Goal: Task Accomplishment & Management: Manage account settings

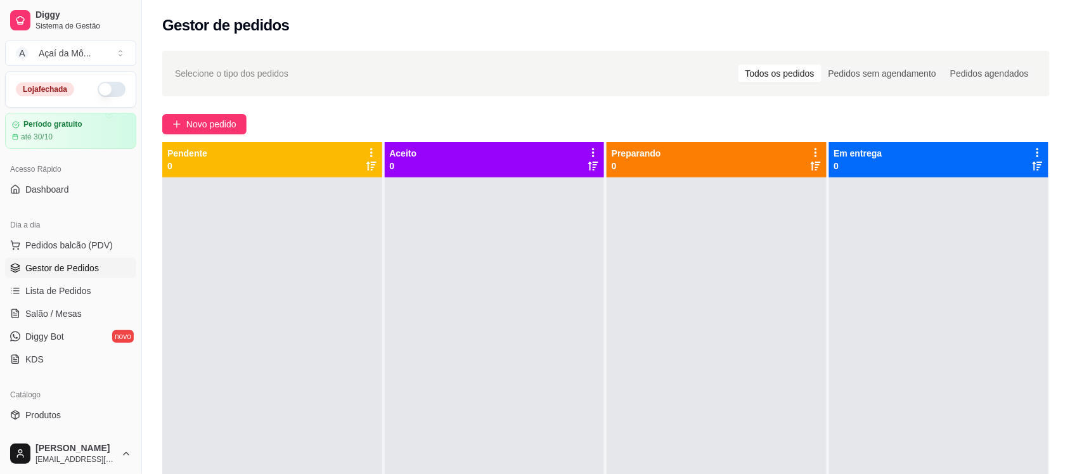
scroll to position [300, 0]
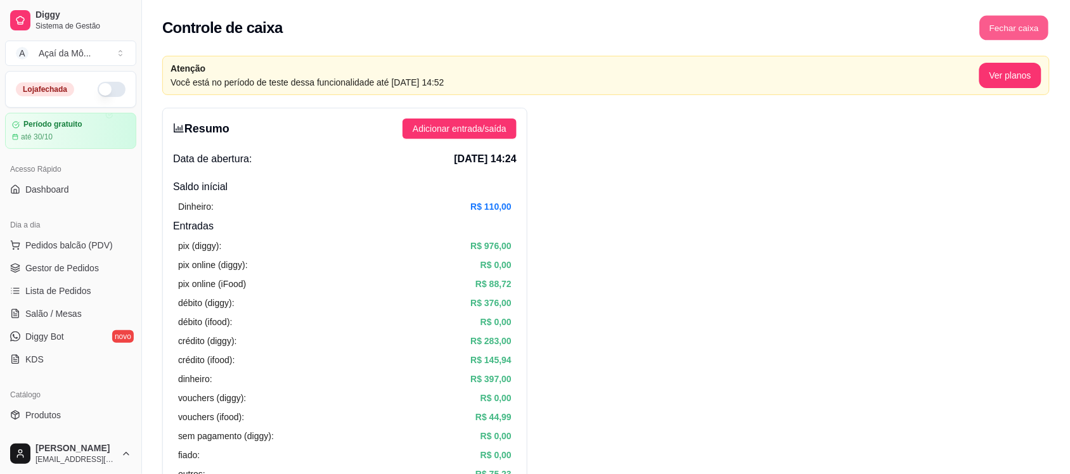
click at [995, 22] on button "Fechar caixa" at bounding box center [1014, 28] width 69 height 25
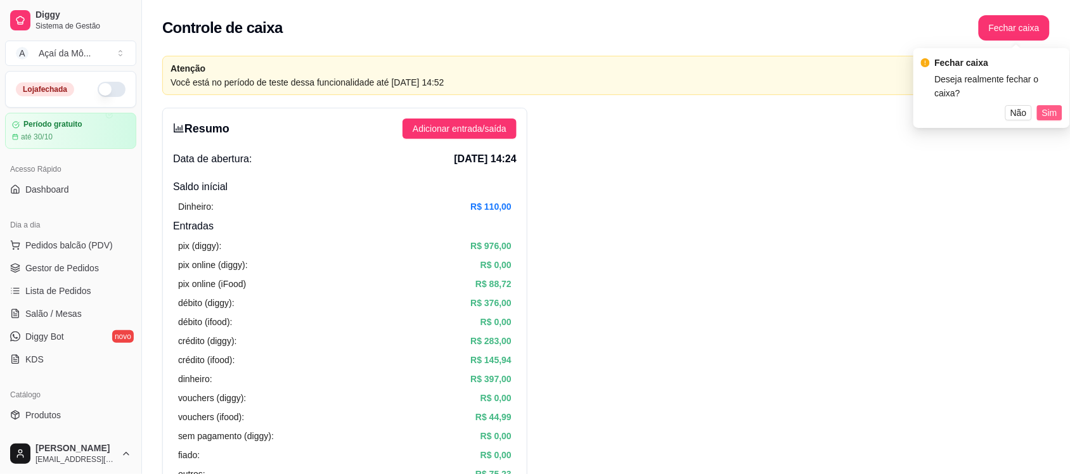
click at [1046, 106] on span "Sim" at bounding box center [1049, 113] width 15 height 14
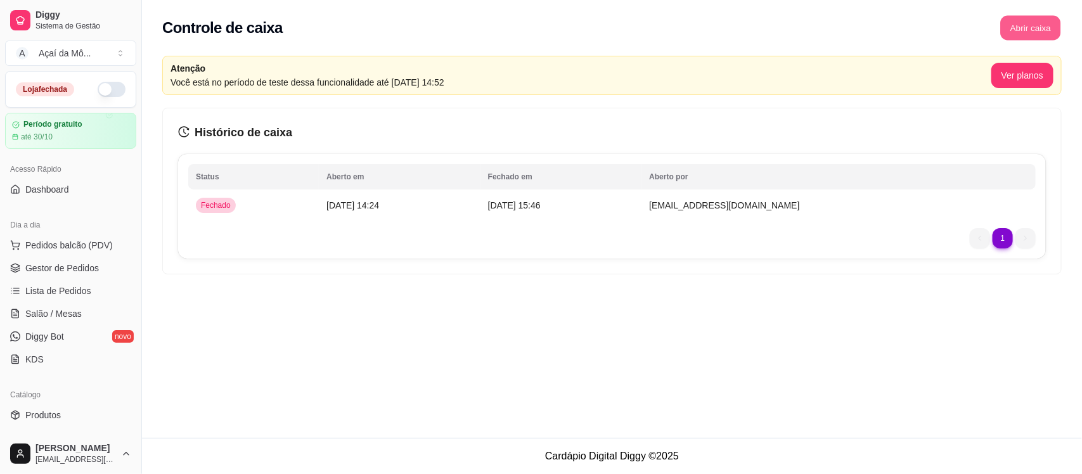
click at [1042, 27] on button "Abrir caixa" at bounding box center [1030, 28] width 60 height 25
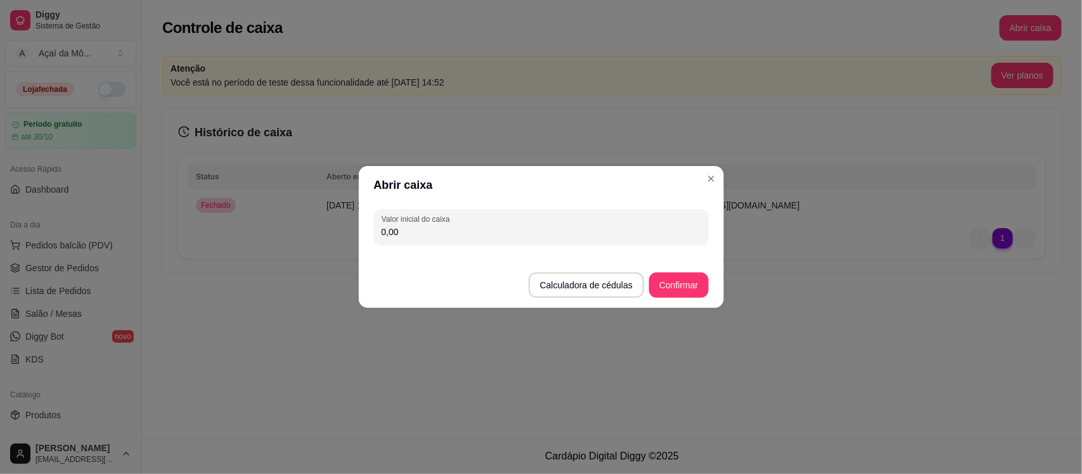
click at [620, 231] on input "0,00" at bounding box center [542, 232] width 320 height 13
type input "100,00"
click at [688, 276] on button "Confirmar" at bounding box center [679, 285] width 58 height 25
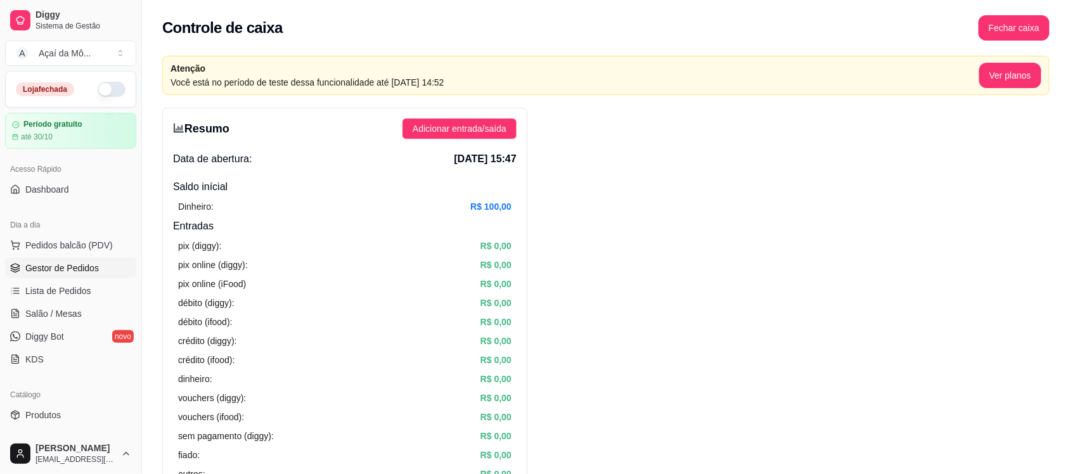
click at [83, 269] on span "Gestor de Pedidos" at bounding box center [62, 268] width 74 height 13
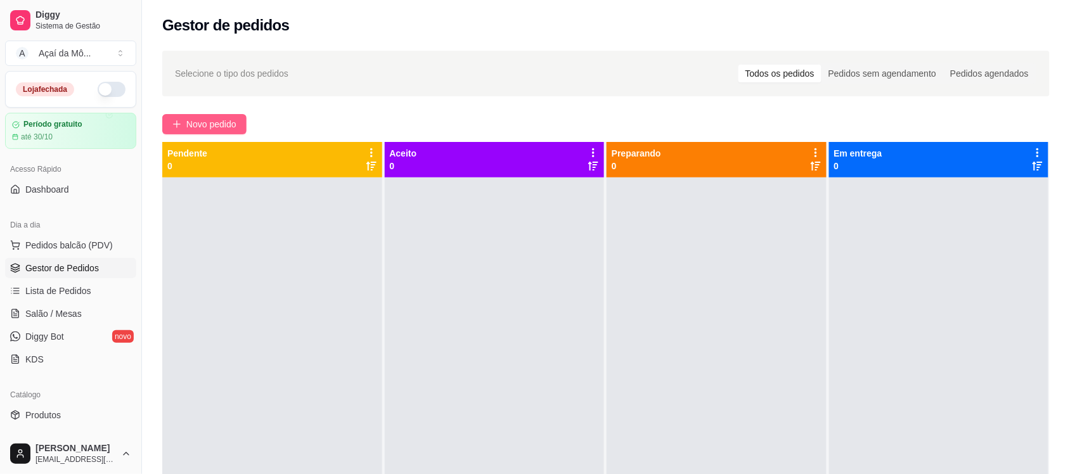
click at [208, 124] on span "Novo pedido" at bounding box center [211, 124] width 50 height 14
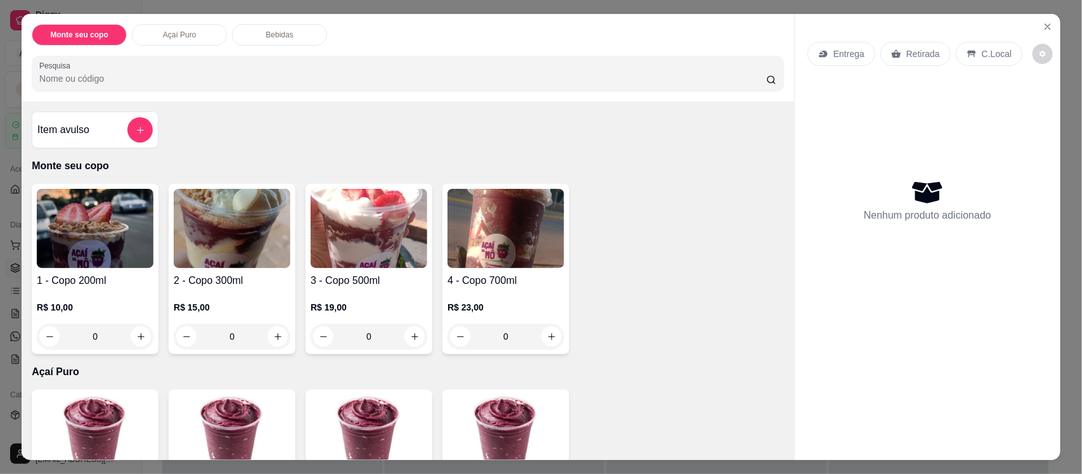
click at [895, 58] on div "Retirada" at bounding box center [916, 54] width 70 height 24
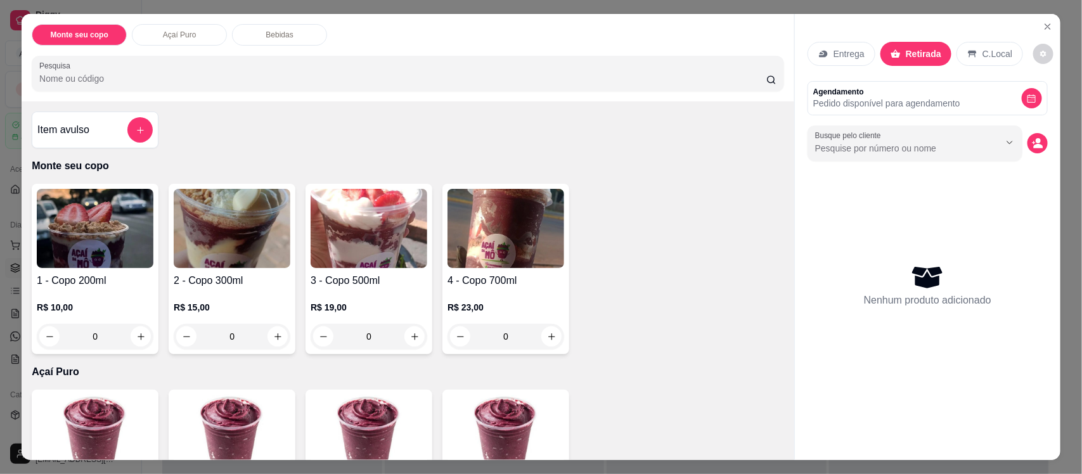
click at [501, 220] on img at bounding box center [506, 228] width 117 height 79
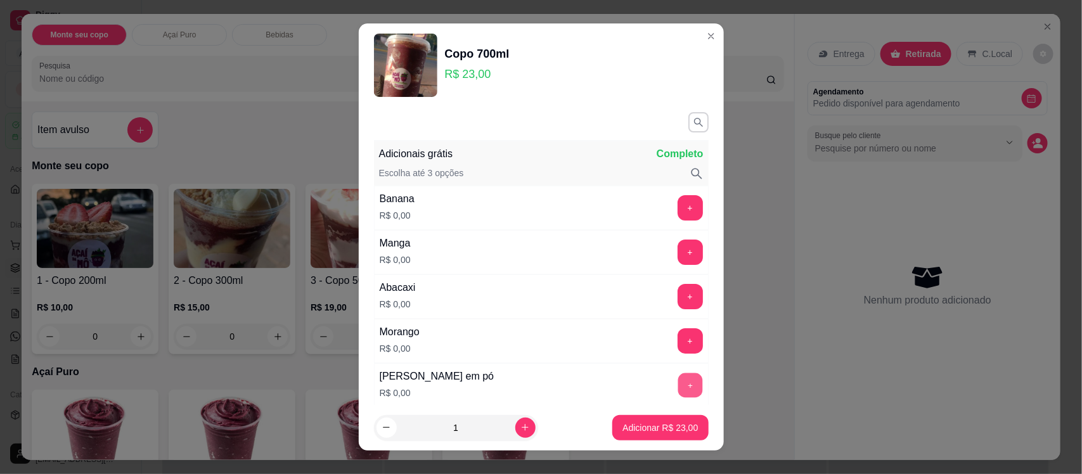
click at [678, 392] on button "+" at bounding box center [690, 385] width 25 height 25
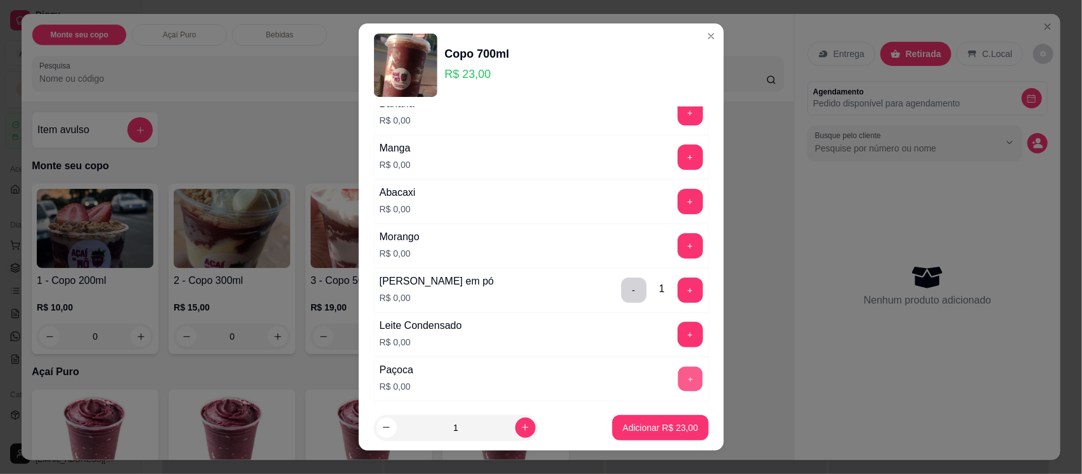
click at [678, 392] on button "+" at bounding box center [690, 379] width 25 height 25
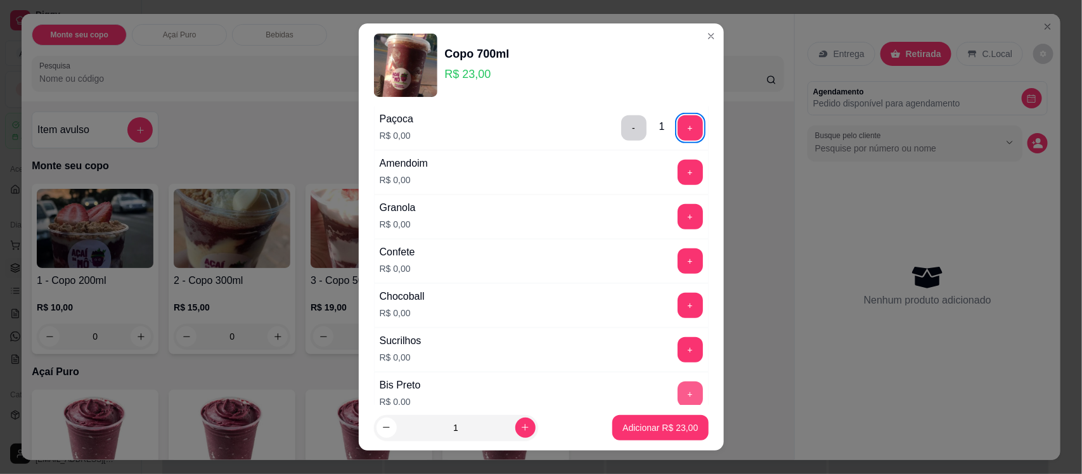
scroll to position [349, 0]
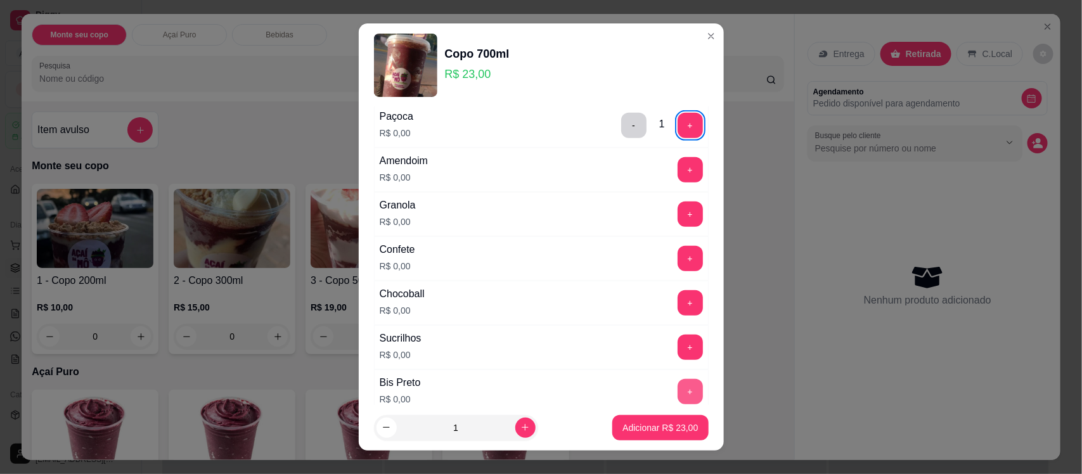
click at [678, 392] on button "+" at bounding box center [690, 391] width 25 height 25
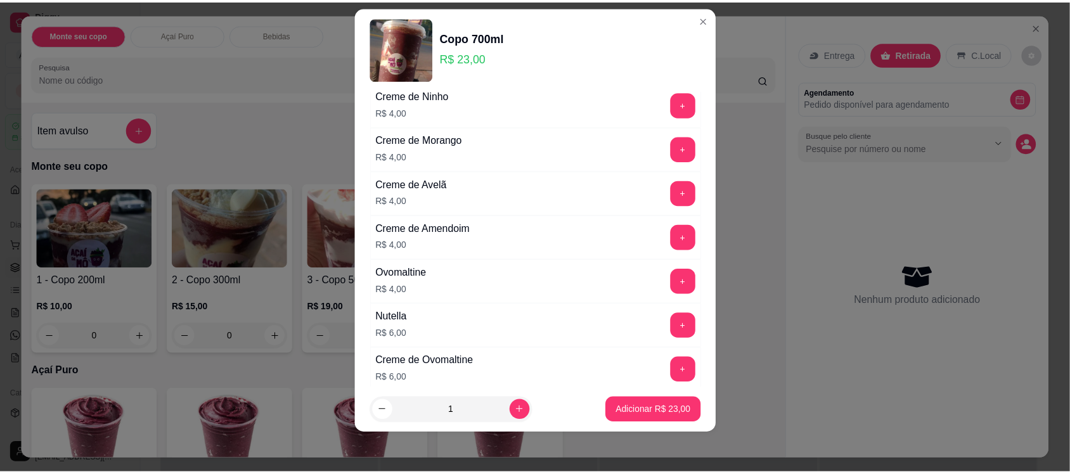
scroll to position [1622, 0]
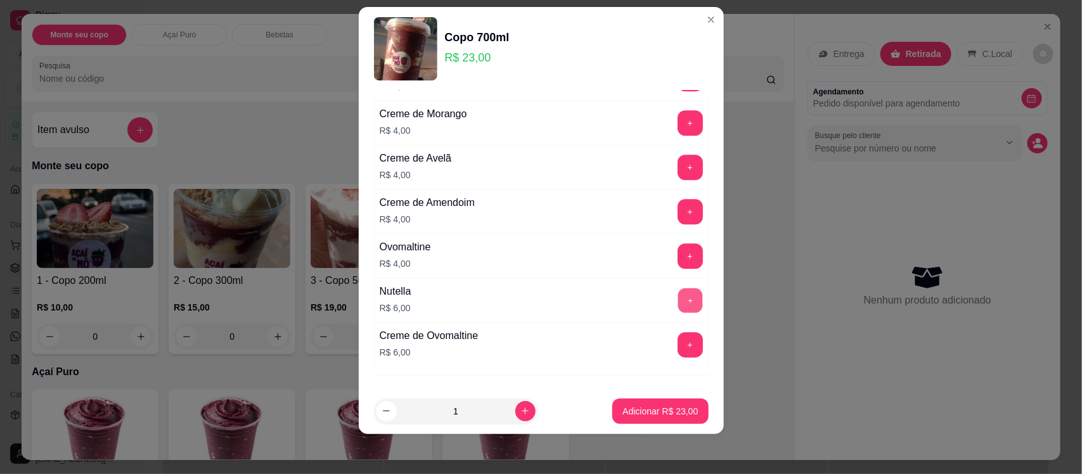
click at [678, 313] on button "+" at bounding box center [690, 300] width 25 height 25
drag, startPoint x: 645, startPoint y: 429, endPoint x: 647, endPoint y: 420, distance: 9.8
click at [647, 420] on footer "1 Adicionar R$ 29,00" at bounding box center [541, 412] width 365 height 46
click at [647, 420] on button "Adicionar R$ 29,00" at bounding box center [660, 411] width 93 height 25
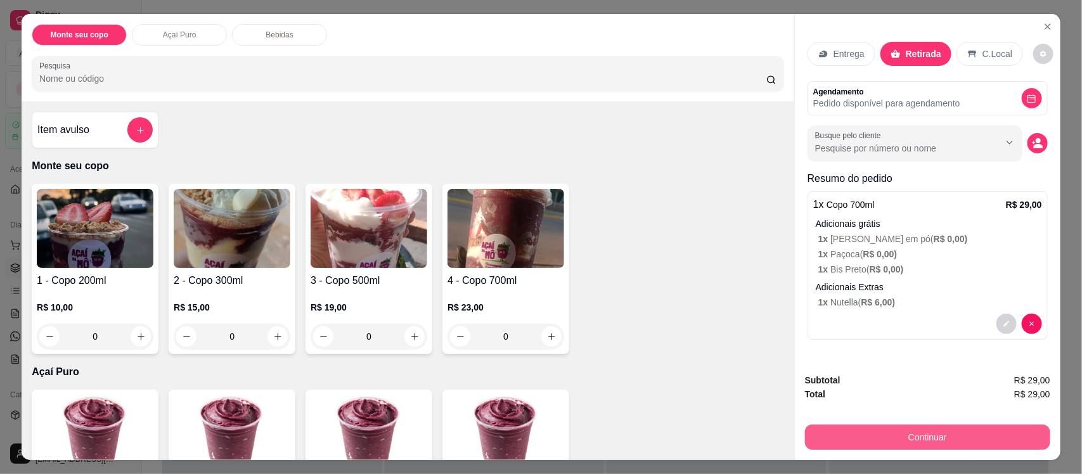
click at [856, 450] on div "Continuar" at bounding box center [927, 436] width 245 height 29
click at [878, 444] on button "Continuar" at bounding box center [928, 437] width 238 height 25
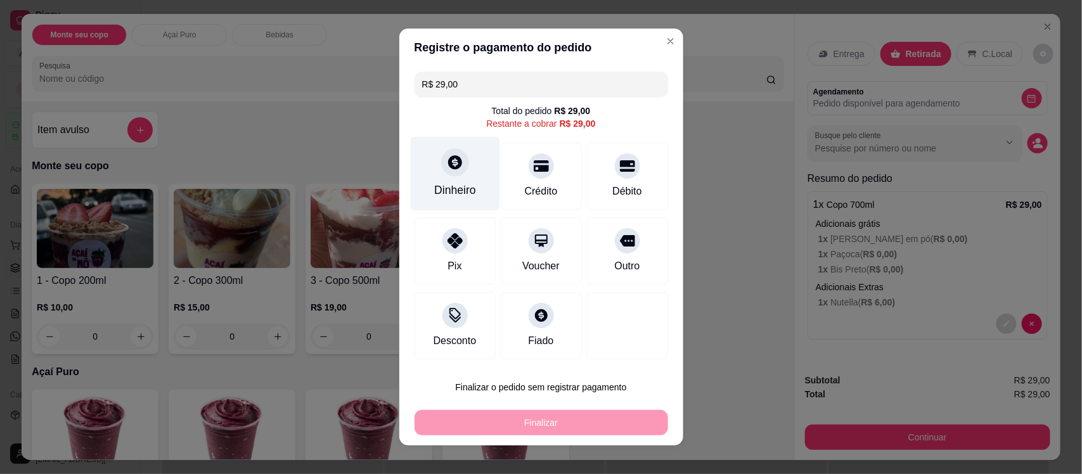
click at [451, 192] on div "Dinheiro" at bounding box center [455, 190] width 42 height 16
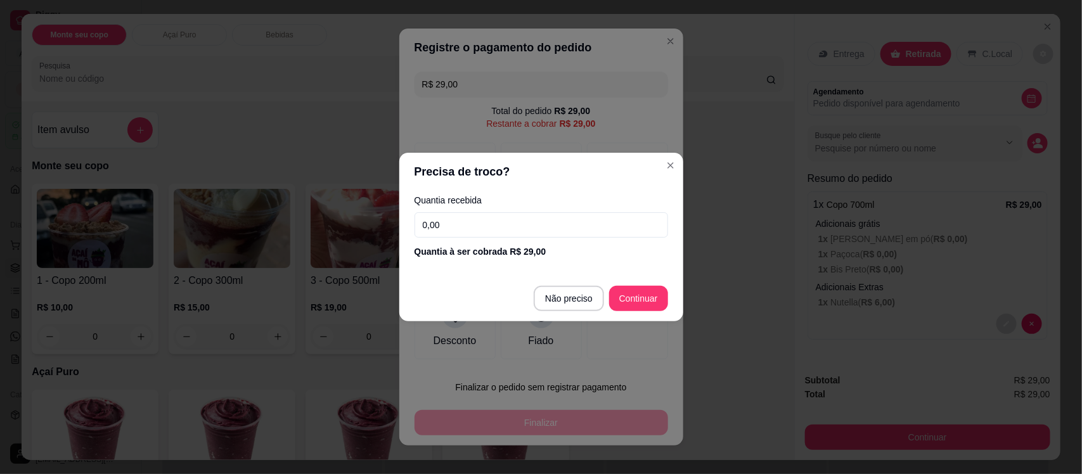
click at [643, 314] on footer "Não preciso Continuar" at bounding box center [541, 299] width 284 height 46
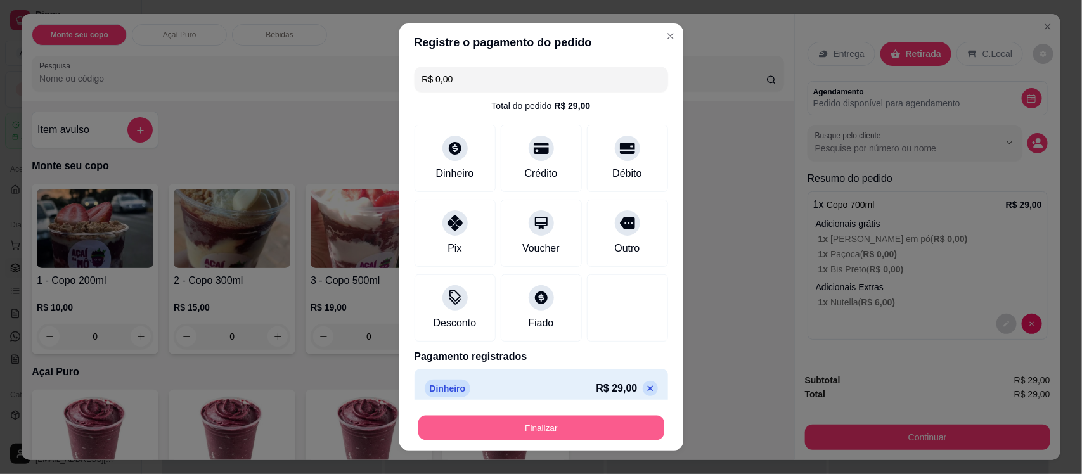
click at [527, 420] on button "Finalizar" at bounding box center [541, 427] width 246 height 25
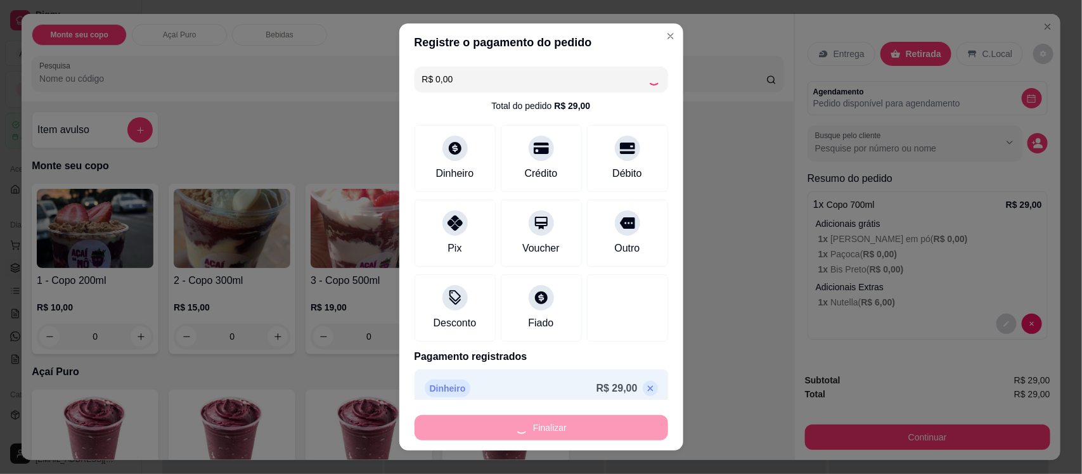
type input "-R$ 29,00"
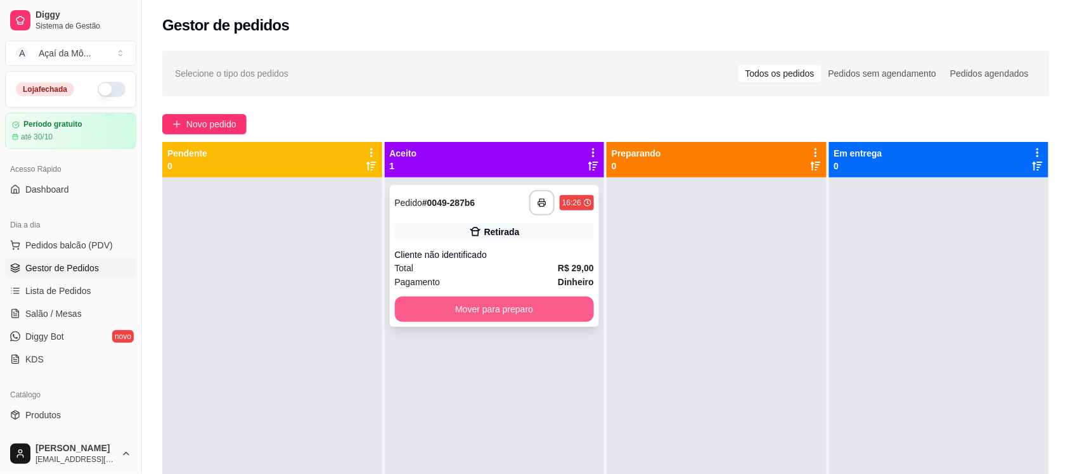
click at [463, 307] on button "Mover para preparo" at bounding box center [495, 309] width 200 height 25
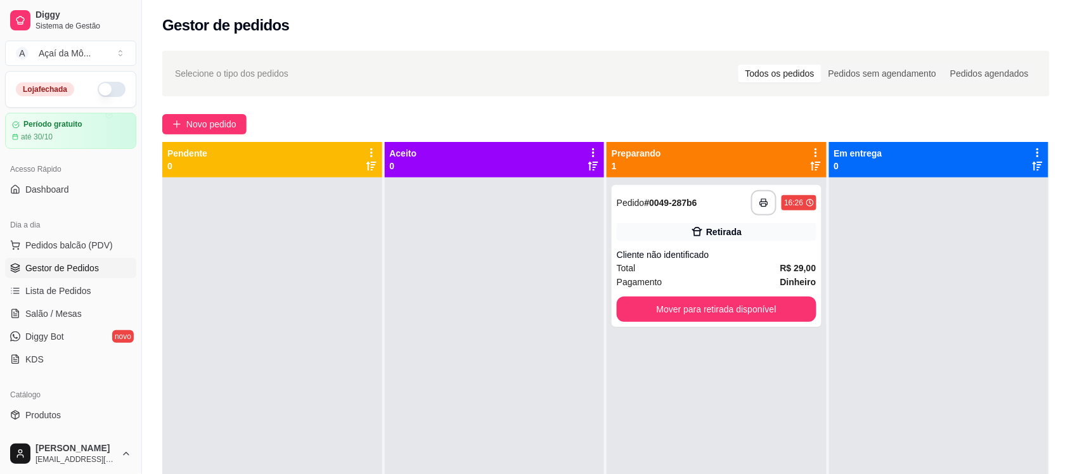
click at [471, 312] on div at bounding box center [495, 415] width 220 height 474
click at [672, 308] on button "Mover para retirada disponível" at bounding box center [716, 309] width 193 height 25
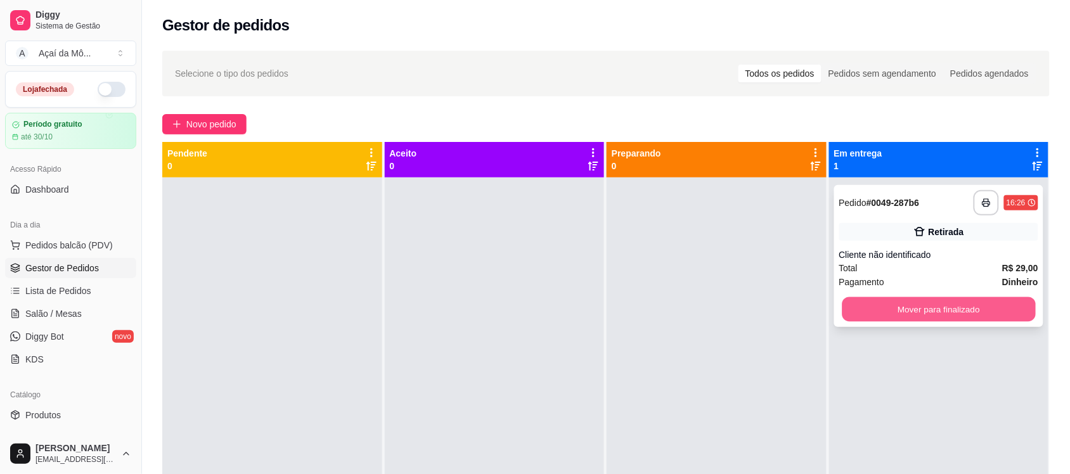
click at [867, 314] on button "Mover para finalizado" at bounding box center [938, 309] width 193 height 25
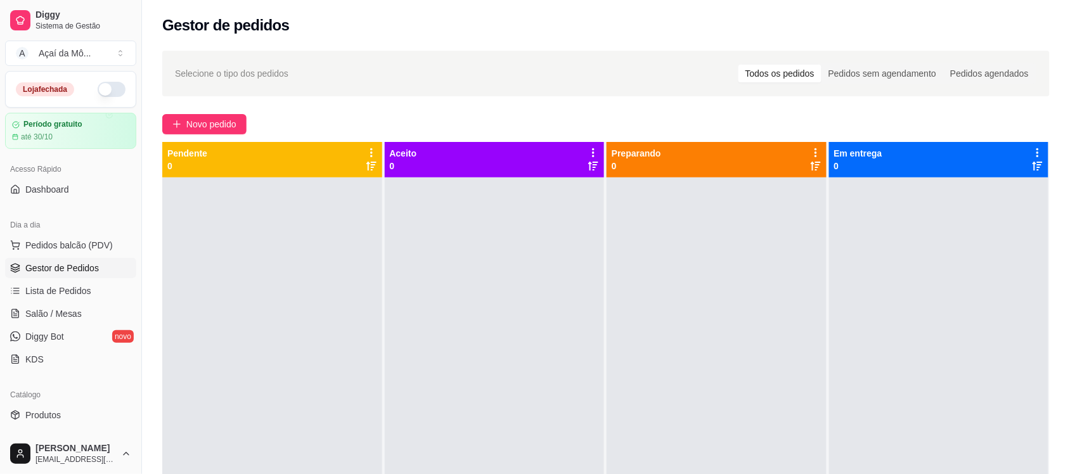
click at [112, 92] on button "button" at bounding box center [112, 89] width 28 height 15
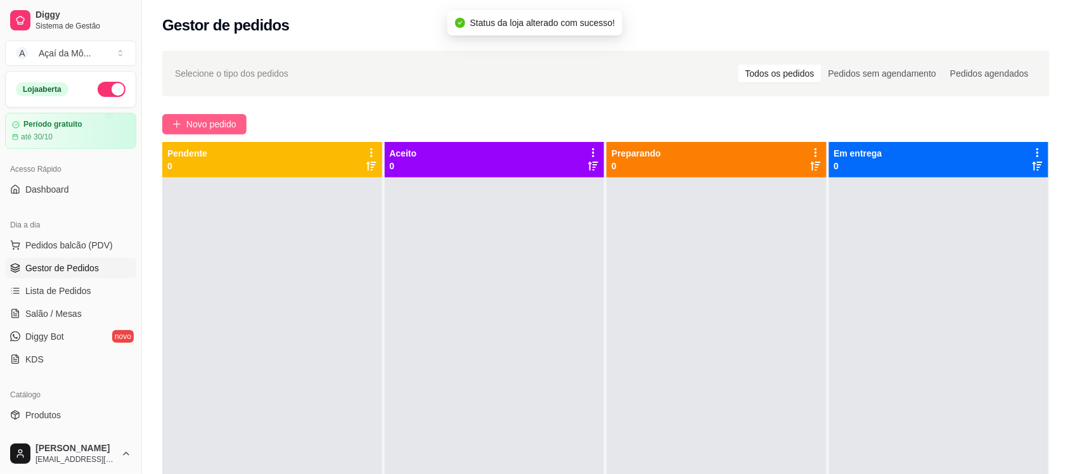
click at [205, 119] on span "Novo pedido" at bounding box center [211, 124] width 50 height 14
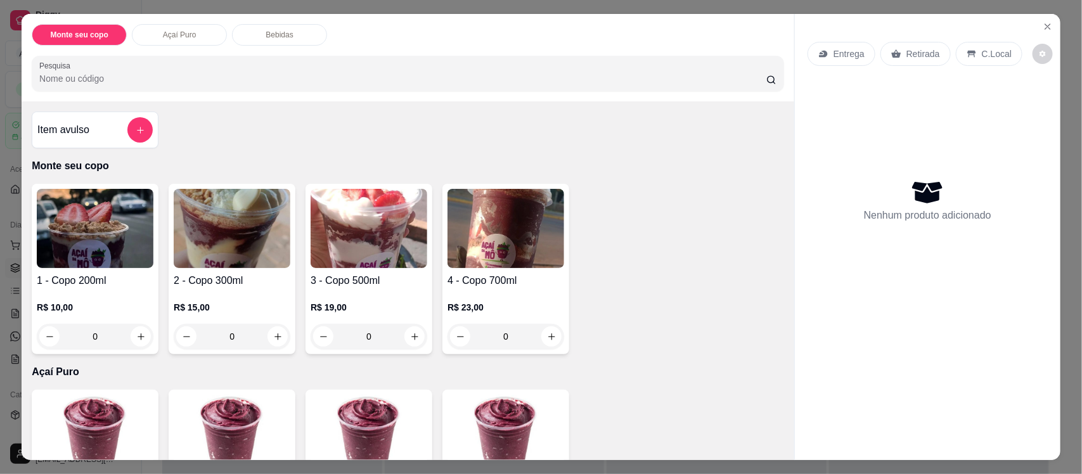
click at [526, 265] on img at bounding box center [506, 228] width 117 height 79
click at [381, 236] on img at bounding box center [369, 228] width 117 height 79
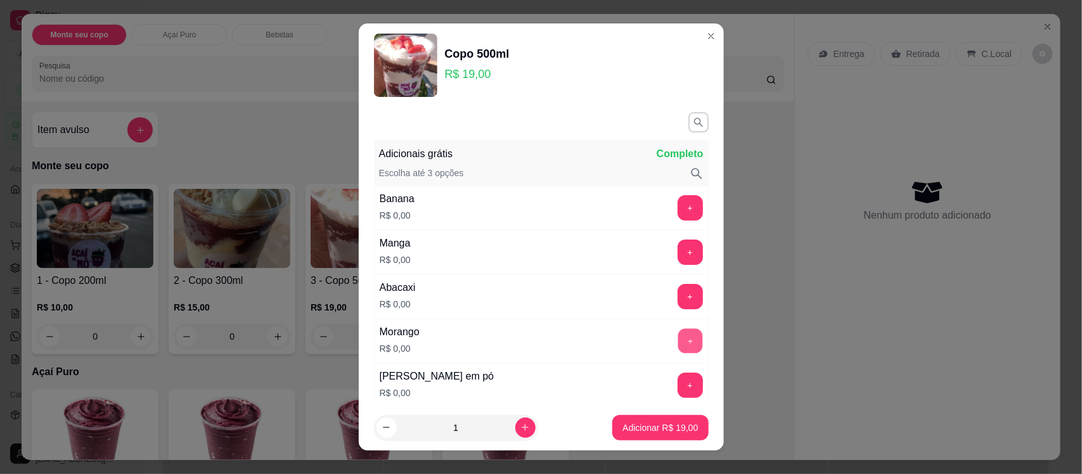
click at [678, 340] on button "+" at bounding box center [690, 341] width 25 height 25
click at [693, 127] on icon "button" at bounding box center [698, 122] width 11 height 11
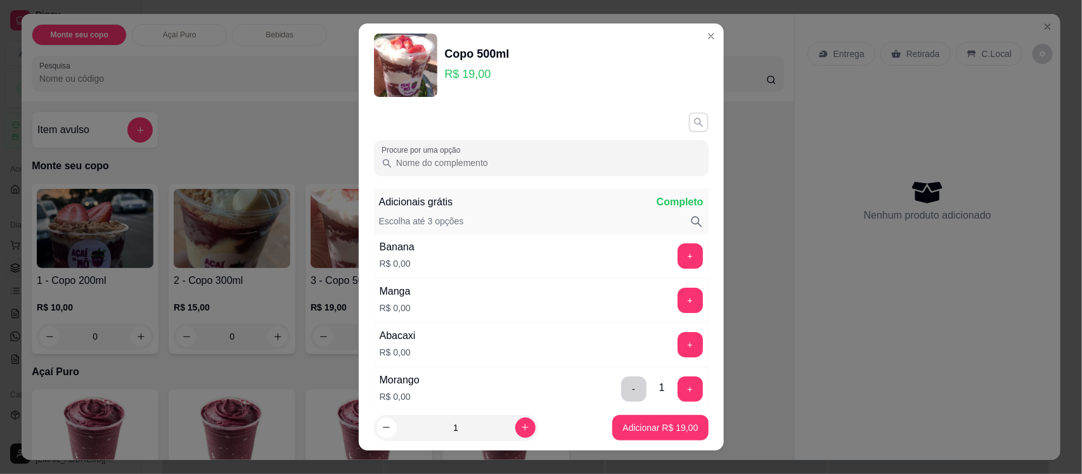
click at [693, 127] on icon "button" at bounding box center [698, 122] width 11 height 11
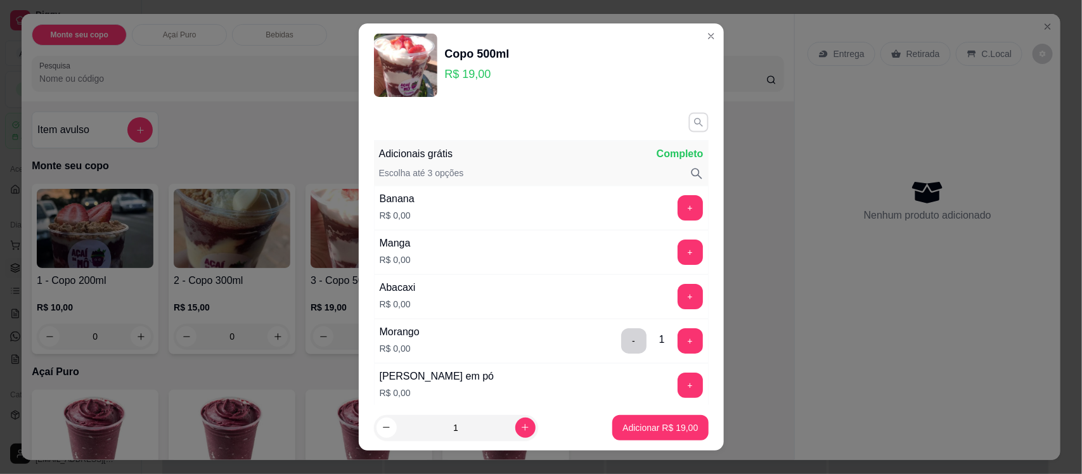
click at [693, 127] on icon "button" at bounding box center [698, 122] width 11 height 11
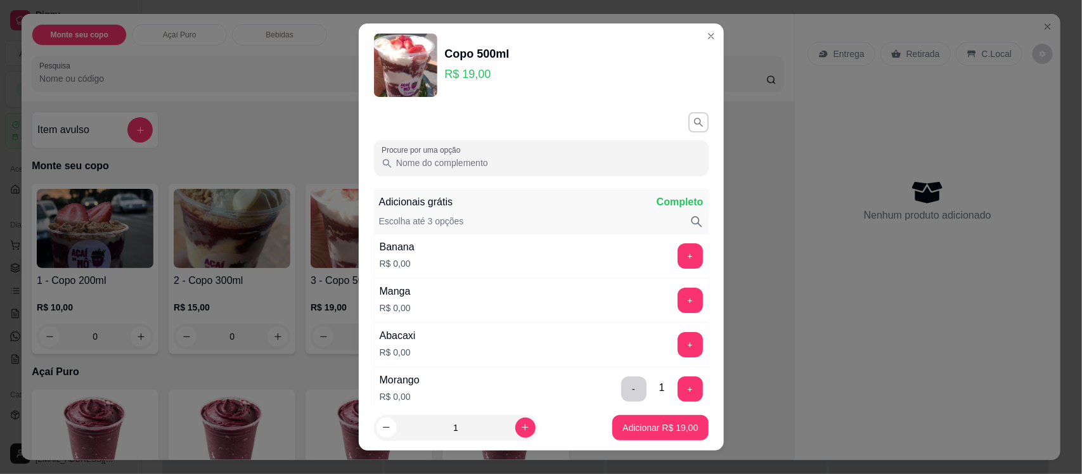
click at [652, 165] on input "Procure por uma opção" at bounding box center [546, 163] width 309 height 13
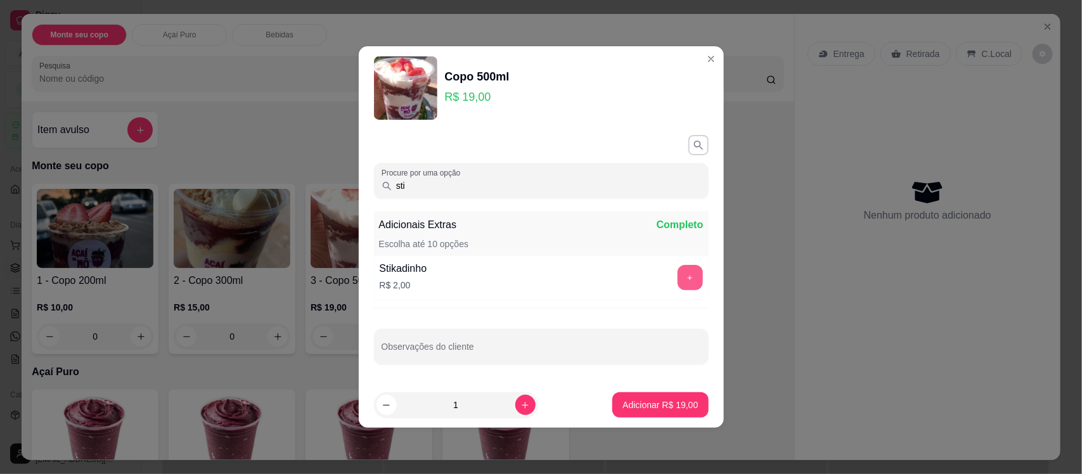
type input "sti"
click at [682, 283] on button "+" at bounding box center [690, 278] width 25 height 25
click at [658, 403] on p "Adicionar R$ 21,00" at bounding box center [661, 405] width 74 height 12
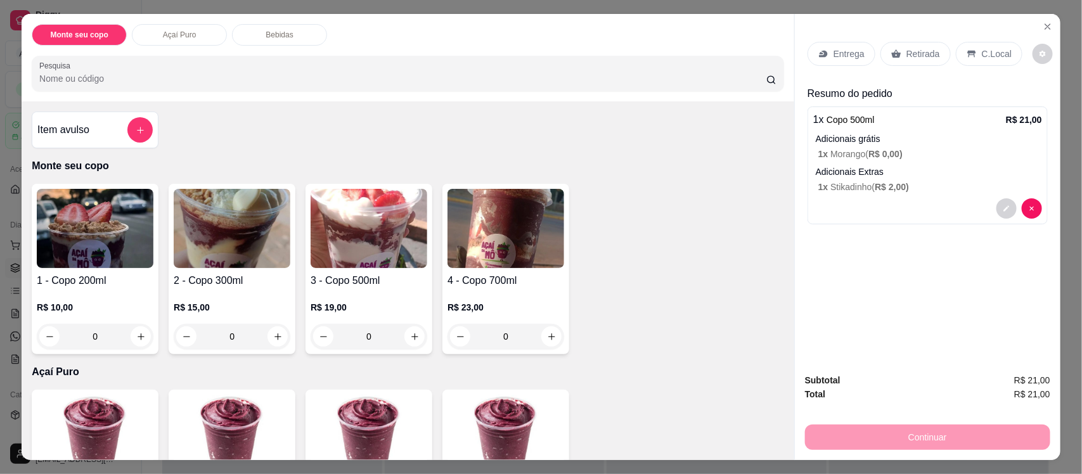
click at [982, 54] on p "C.Local" at bounding box center [997, 54] width 30 height 13
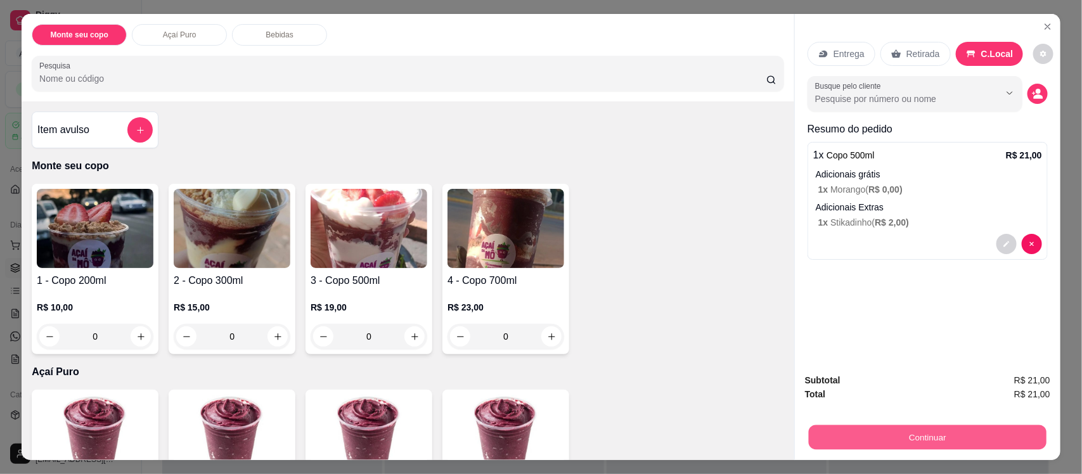
click at [935, 438] on button "Continuar" at bounding box center [928, 437] width 238 height 25
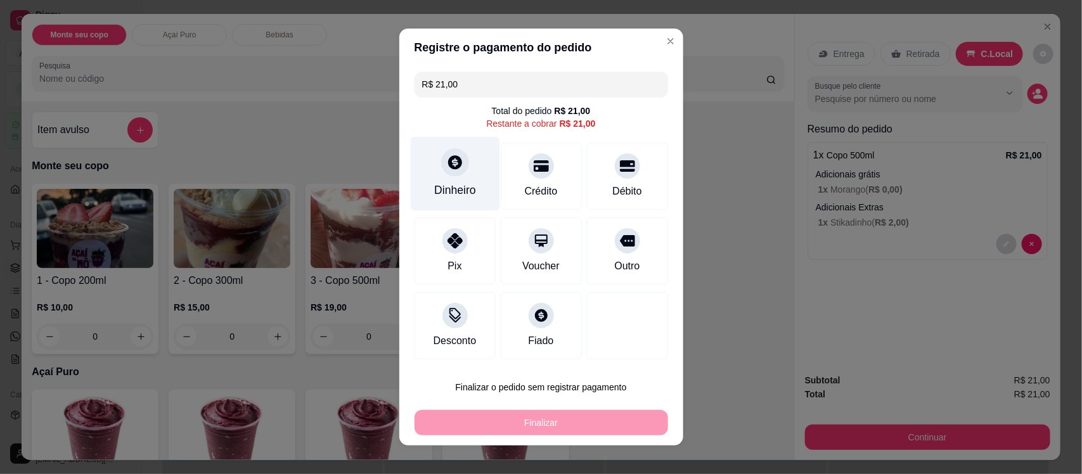
click at [422, 169] on div "Dinheiro" at bounding box center [454, 174] width 89 height 74
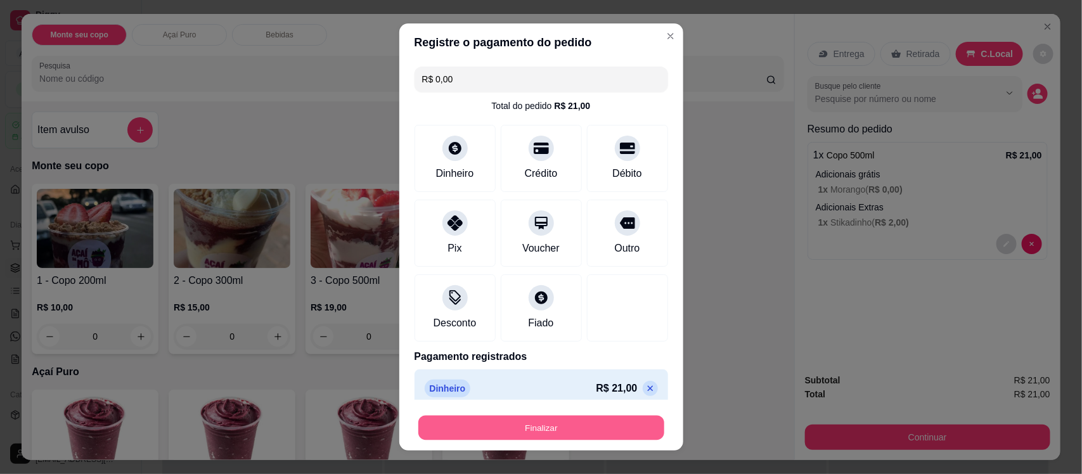
click at [569, 427] on button "Finalizar" at bounding box center [541, 427] width 246 height 25
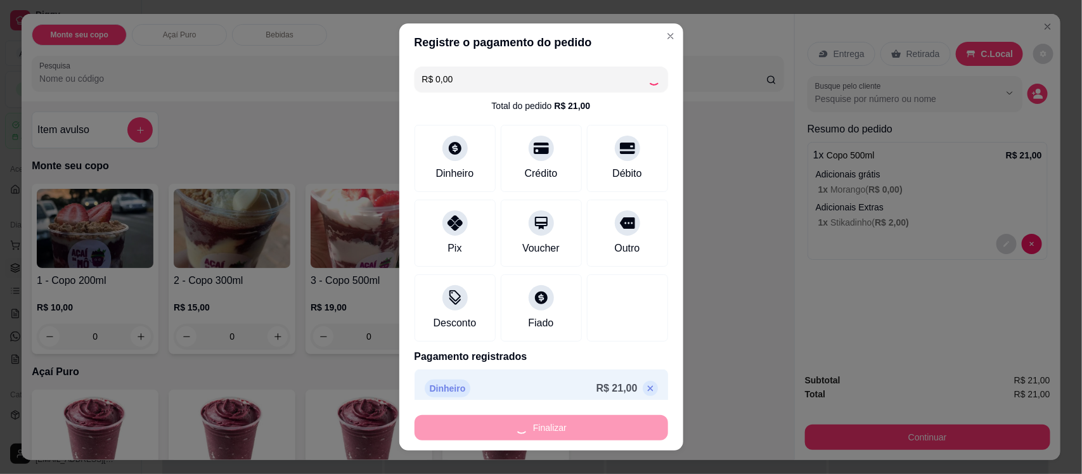
type input "-R$ 21,00"
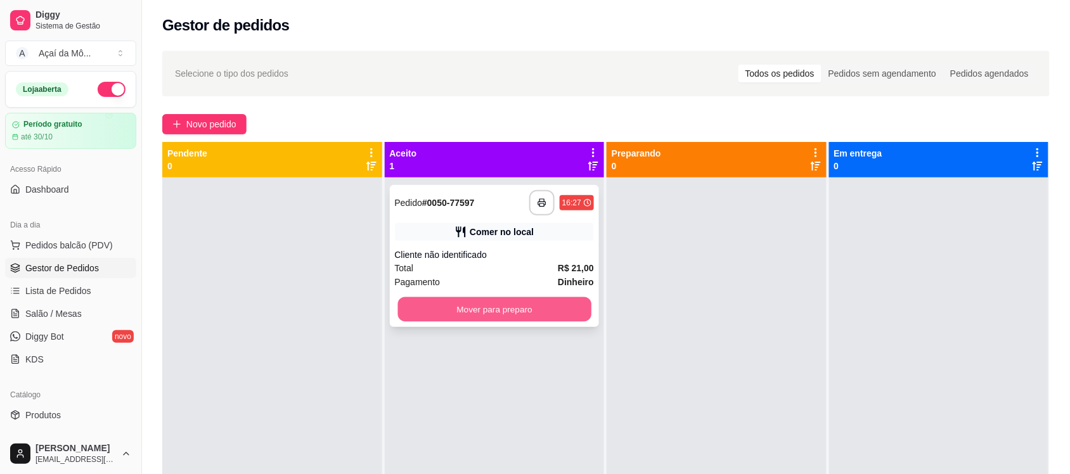
click at [531, 308] on button "Mover para preparo" at bounding box center [494, 309] width 193 height 25
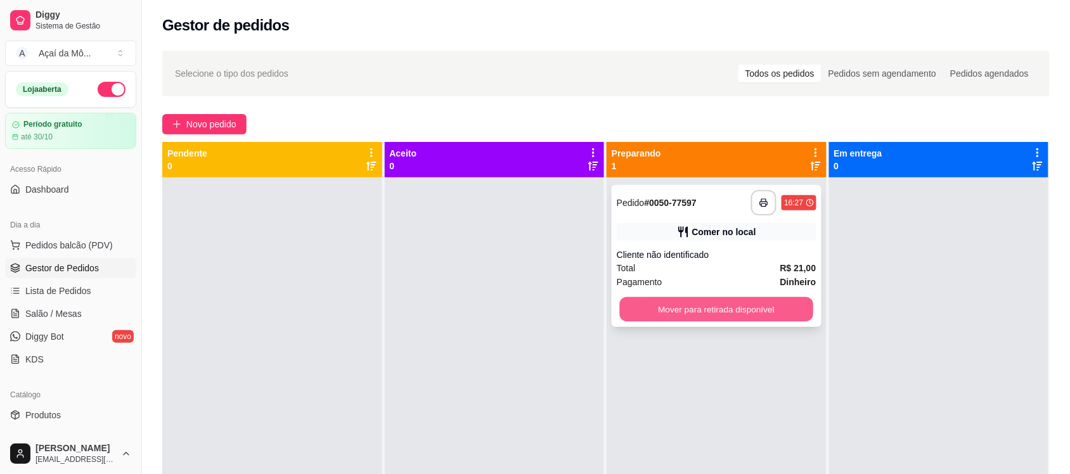
click at [668, 314] on button "Mover para retirada disponível" at bounding box center [716, 309] width 193 height 25
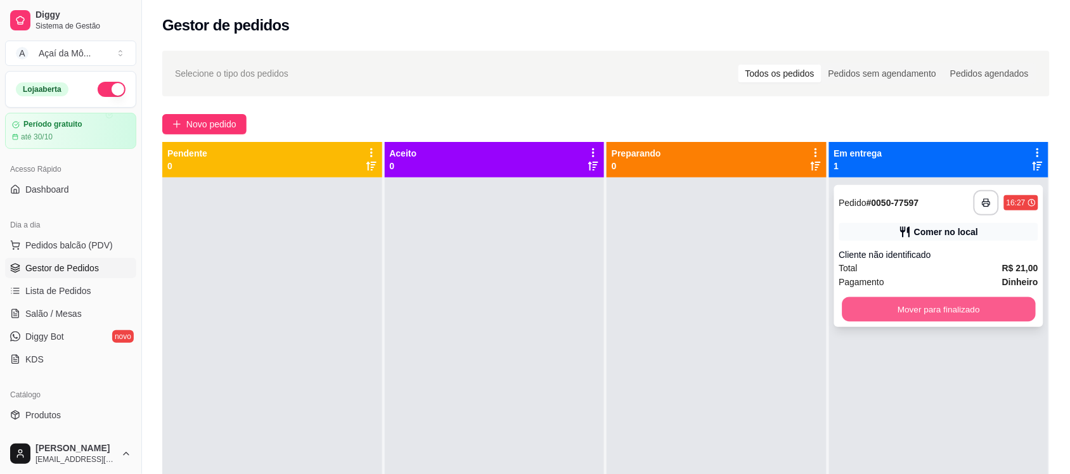
click at [910, 304] on button "Mover para finalizado" at bounding box center [938, 309] width 193 height 25
